Goal: Check status: Check status

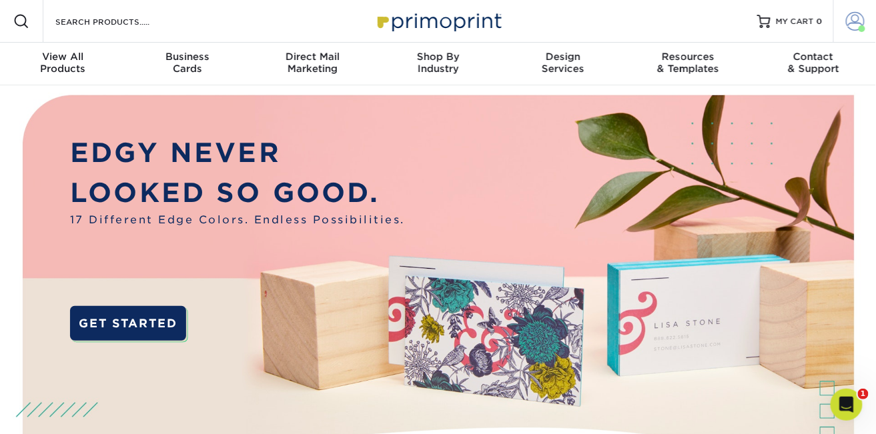
click at [855, 23] on span at bounding box center [855, 21] width 19 height 19
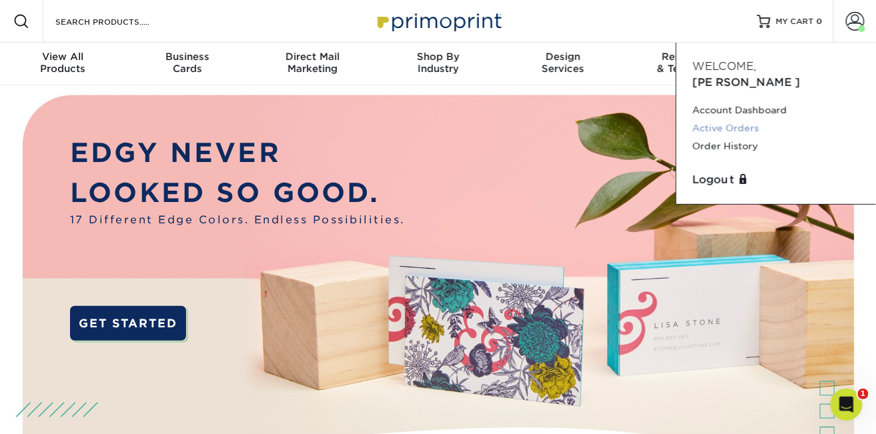
click at [754, 119] on link "Active Orders" at bounding box center [775, 128] width 167 height 18
click at [749, 119] on link "Active Orders" at bounding box center [775, 128] width 167 height 18
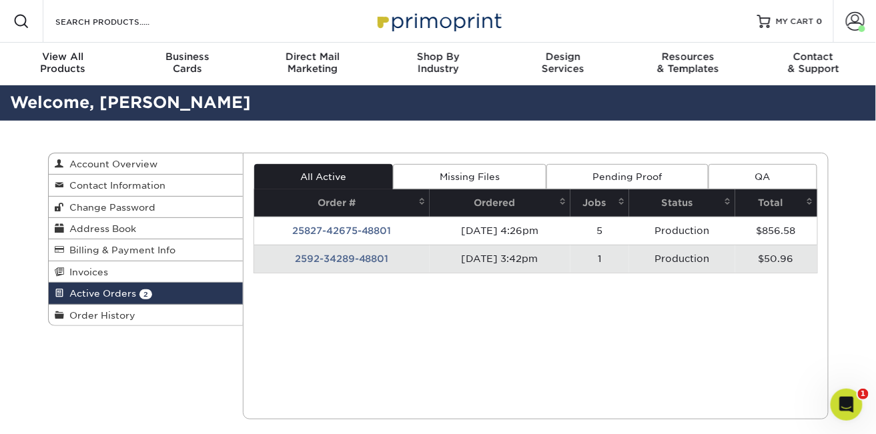
click at [360, 255] on td "2592-34289-48801" at bounding box center [341, 259] width 175 height 28
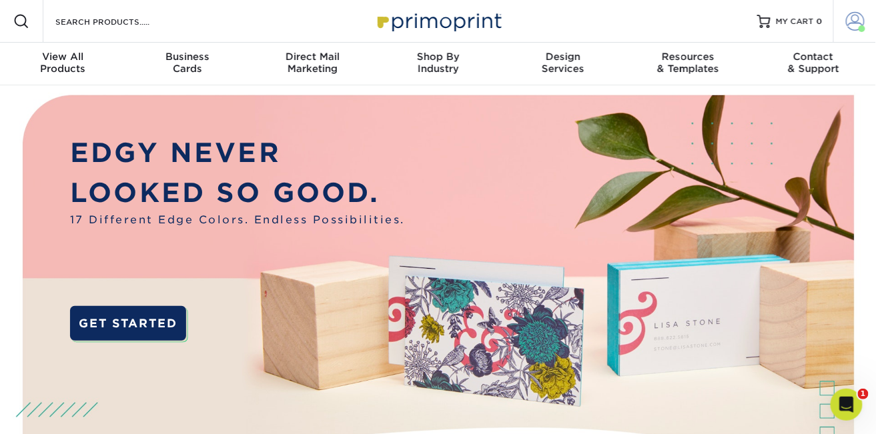
click at [857, 16] on span at bounding box center [855, 21] width 19 height 19
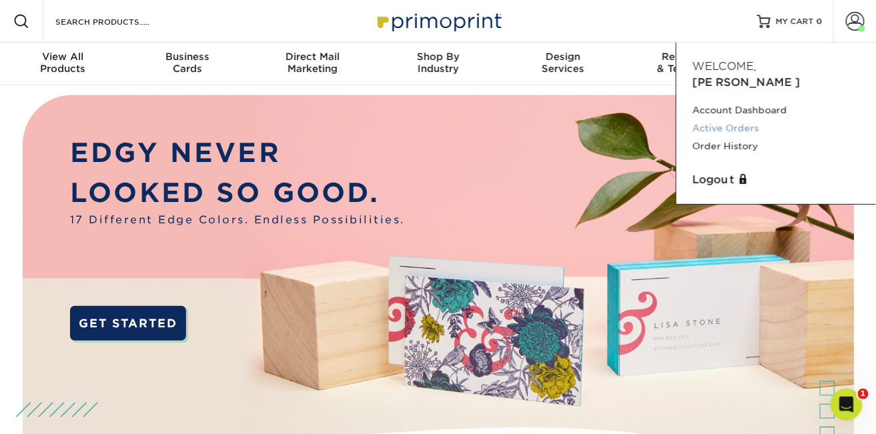
click at [738, 119] on link "Active Orders" at bounding box center [775, 128] width 167 height 18
click at [736, 119] on link "Active Orders" at bounding box center [775, 128] width 167 height 18
click at [724, 119] on link "Active Orders" at bounding box center [775, 128] width 167 height 18
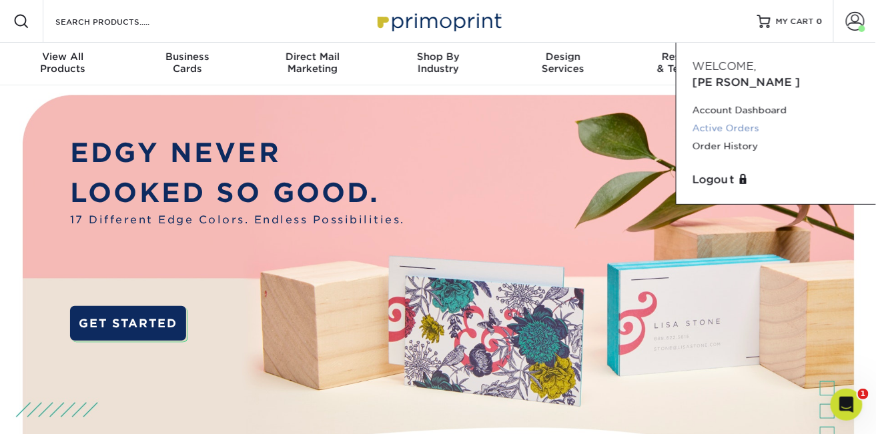
click at [724, 119] on link "Active Orders" at bounding box center [775, 128] width 167 height 18
click at [697, 119] on link "Active Orders" at bounding box center [775, 128] width 167 height 18
click at [432, 184] on img at bounding box center [438, 302] width 867 height 434
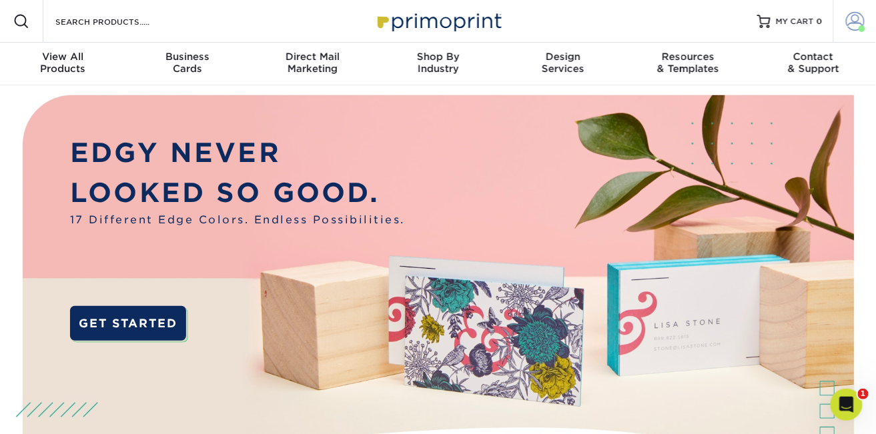
click at [852, 28] on span at bounding box center [855, 21] width 19 height 19
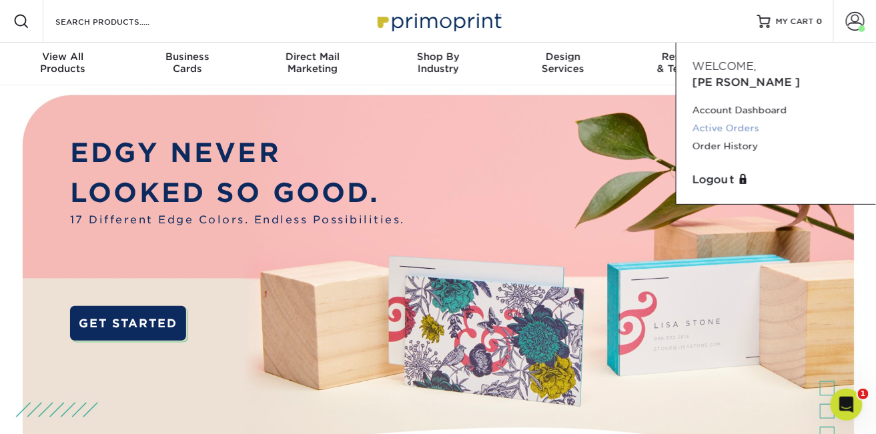
click at [726, 119] on link "Active Orders" at bounding box center [775, 128] width 167 height 18
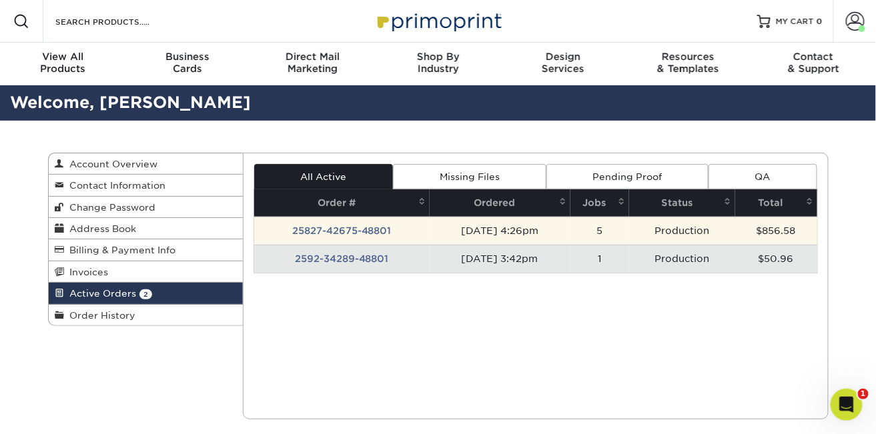
click at [347, 228] on td "25827-42675-48801" at bounding box center [341, 231] width 175 height 28
